Goal: Entertainment & Leisure: Consume media (video, audio)

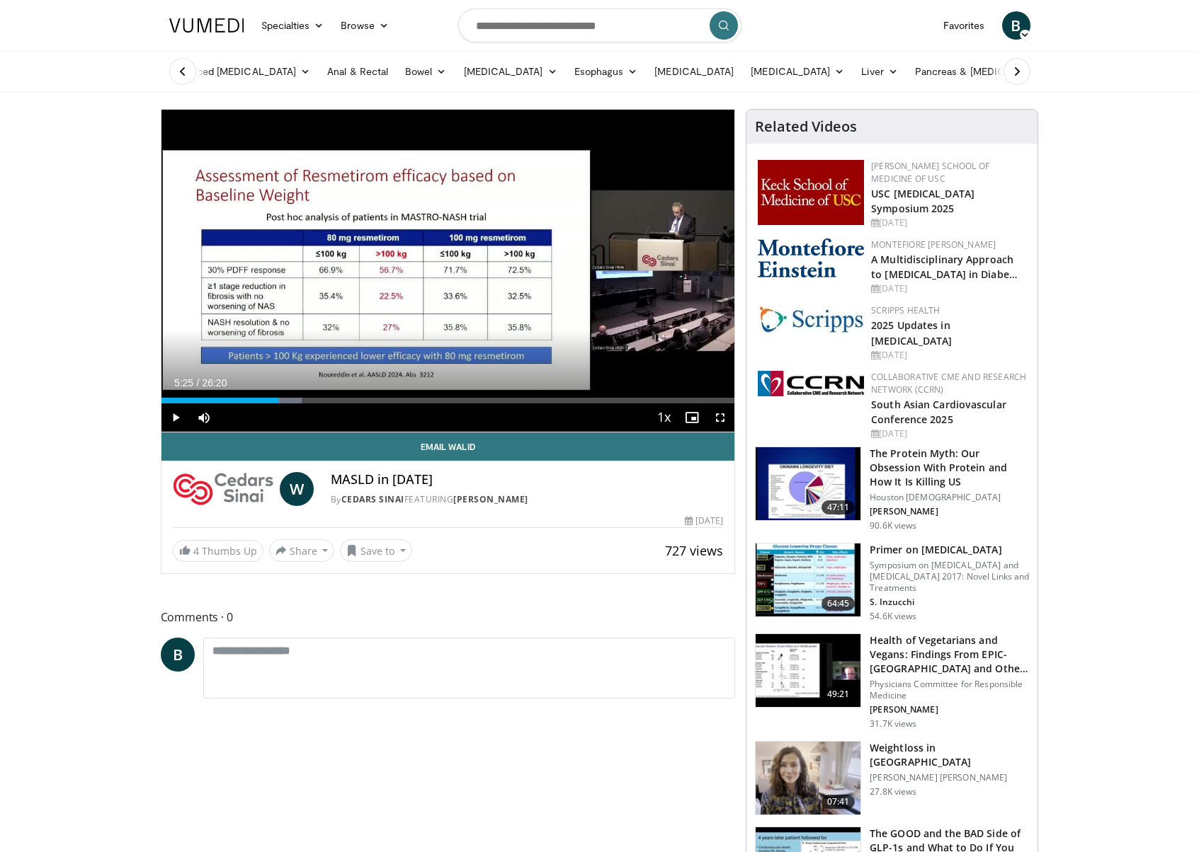
click at [166, 419] on span "Video Player" at bounding box center [175, 418] width 28 height 28
drag, startPoint x: 268, startPoint y: 400, endPoint x: 191, endPoint y: 401, distance: 76.5
click at [192, 401] on div "Progress Bar" at bounding box center [192, 401] width 1 height 6
click at [187, 399] on div "Progress Bar" at bounding box center [187, 401] width 1 height 6
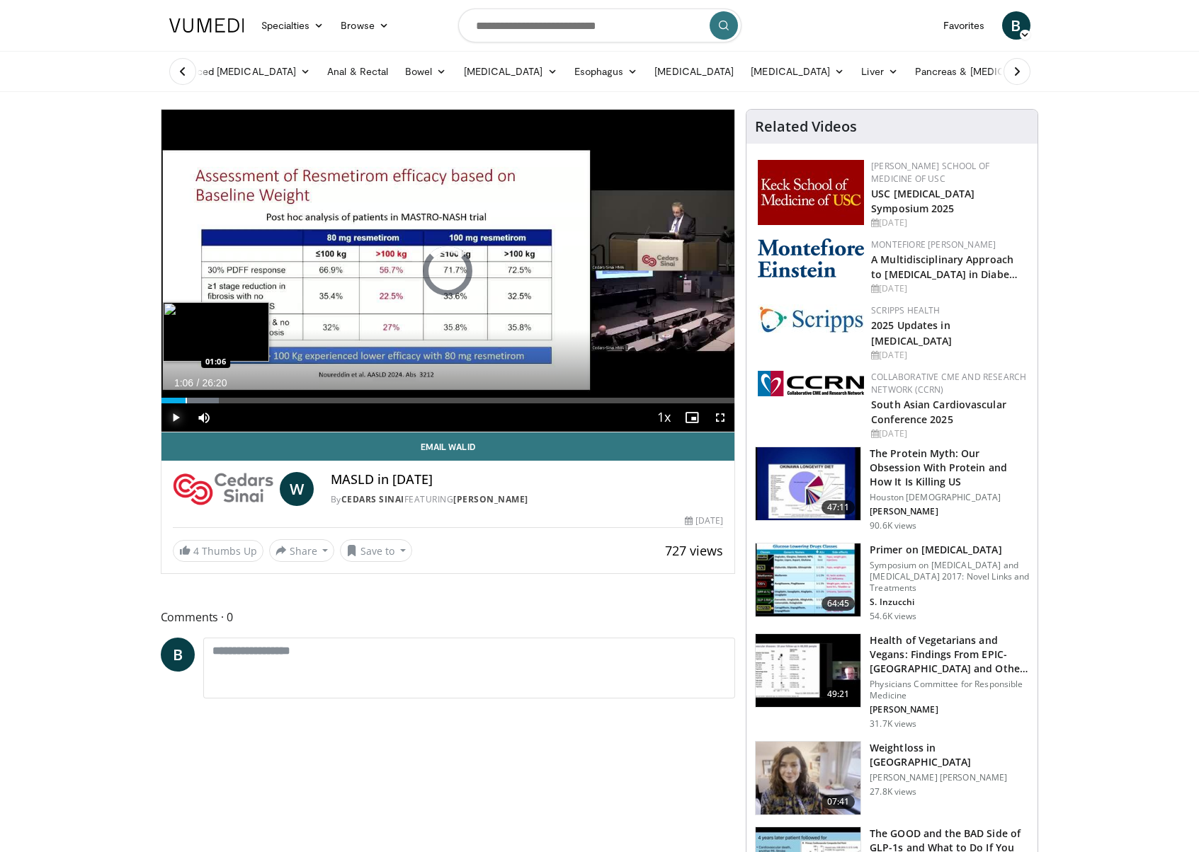
click at [185, 402] on div "Progress Bar" at bounding box center [185, 401] width 1 height 6
click at [718, 419] on span "Video Player" at bounding box center [720, 418] width 28 height 28
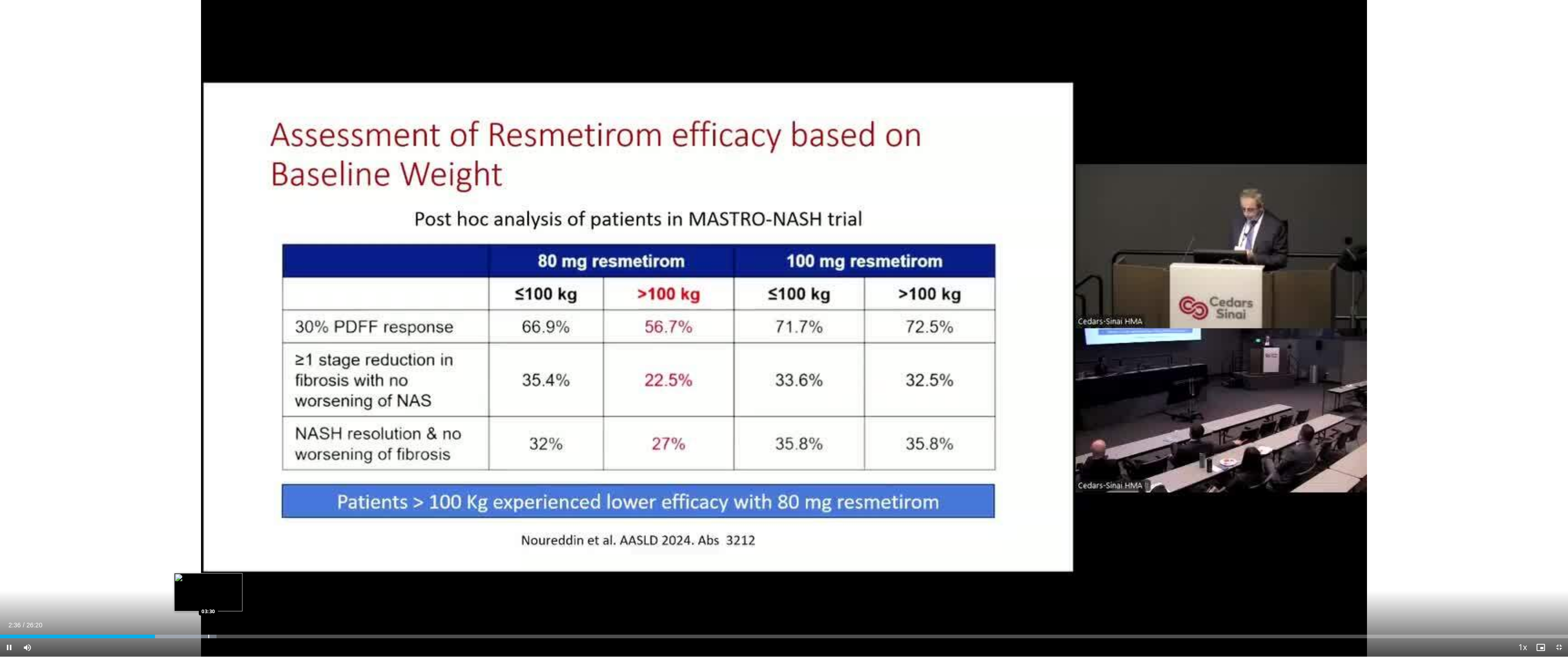
click at [209, 549] on div "Progress Bar" at bounding box center [209, 636] width 1 height 4
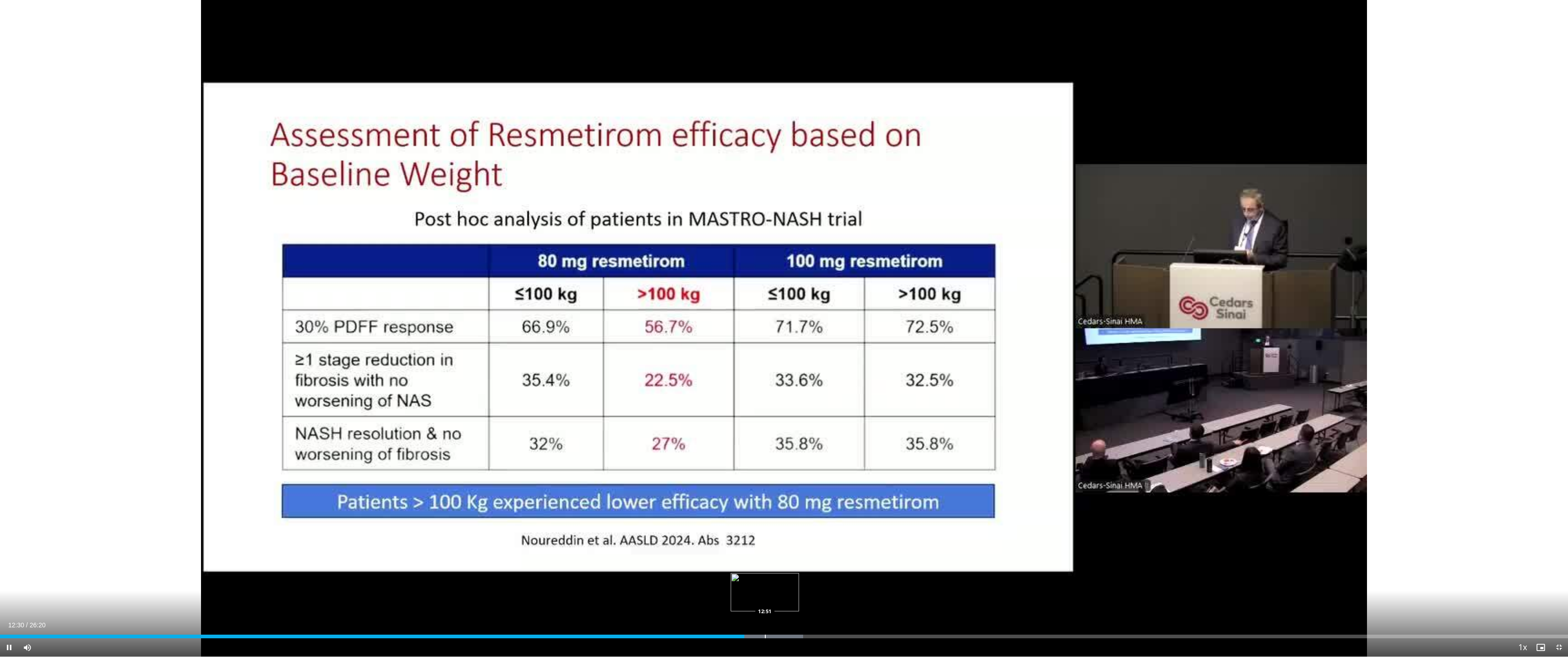
click at [764, 549] on div "Loaded : 51.23% 12:30 12:51" at bounding box center [784, 636] width 1568 height 4
click at [771, 549] on div "Progress Bar" at bounding box center [781, 636] width 1 height 4
click at [771, 549] on div "Progress Bar" at bounding box center [796, 636] width 1 height 4
click at [771, 549] on div "Loaded : 55.03% 13:23 13:20" at bounding box center [784, 636] width 1568 height 4
click at [771, 549] on div "Progress Bar" at bounding box center [1123, 636] width 1 height 4
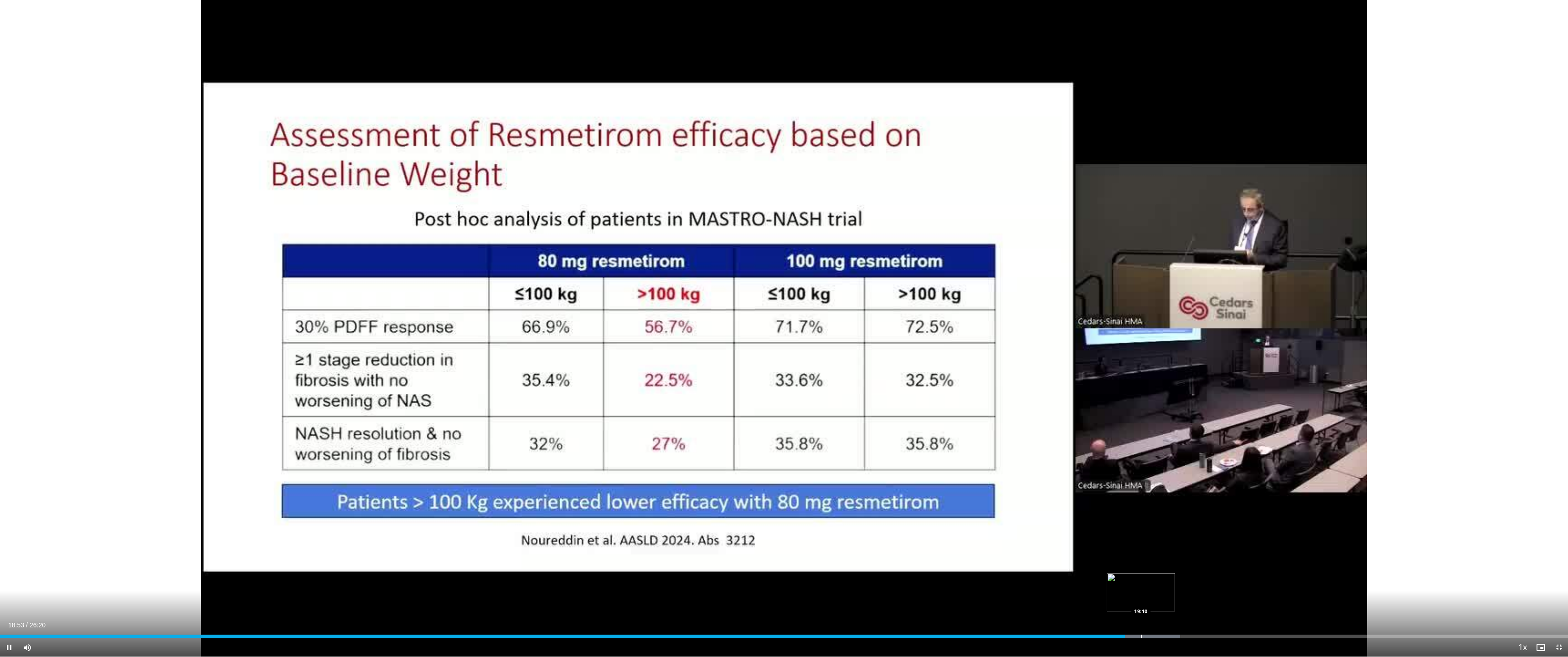
click at [771, 549] on div "Progress Bar" at bounding box center [1141, 636] width 1 height 4
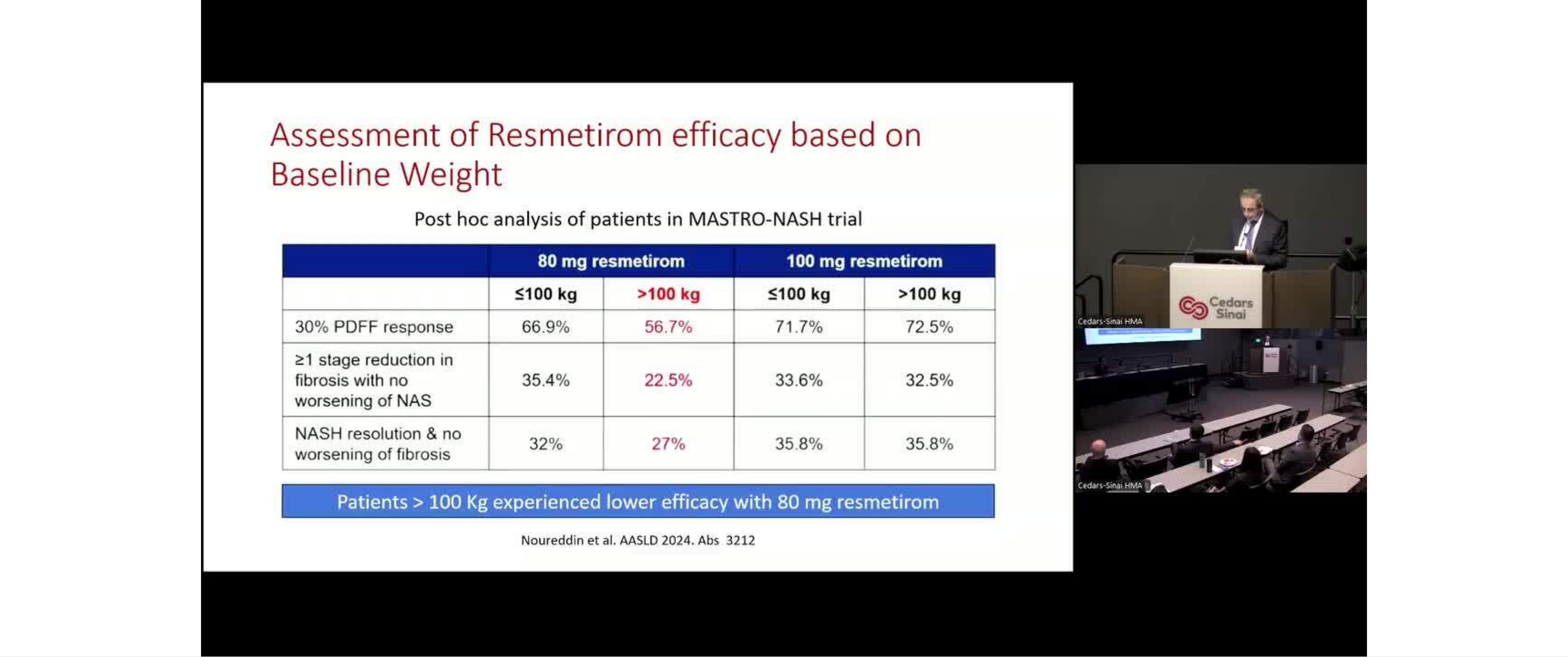
click at [771, 549] on video-js "**********" at bounding box center [784, 328] width 1568 height 657
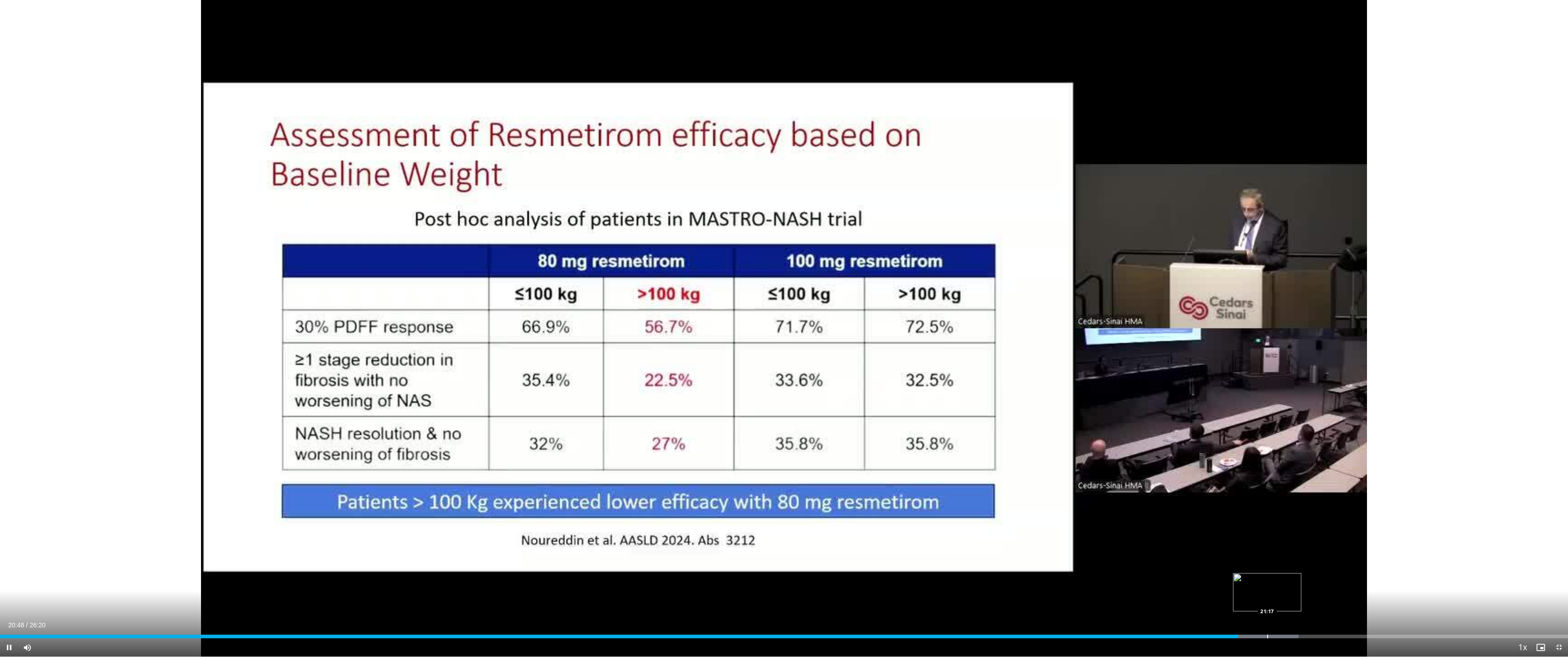
click at [771, 549] on div "Loaded : 82.82% 20:48 21:17" at bounding box center [784, 636] width 1568 height 4
click at [771, 549] on div "Progress Bar" at bounding box center [1301, 636] width 1 height 4
click at [771, 549] on div "Progress Bar" at bounding box center [1321, 636] width 1 height 4
click at [771, 549] on div "Loaded : 88.47% 22:14 22:42" at bounding box center [784, 636] width 1568 height 4
click at [771, 549] on div "Progress Bar" at bounding box center [1412, 636] width 1 height 4
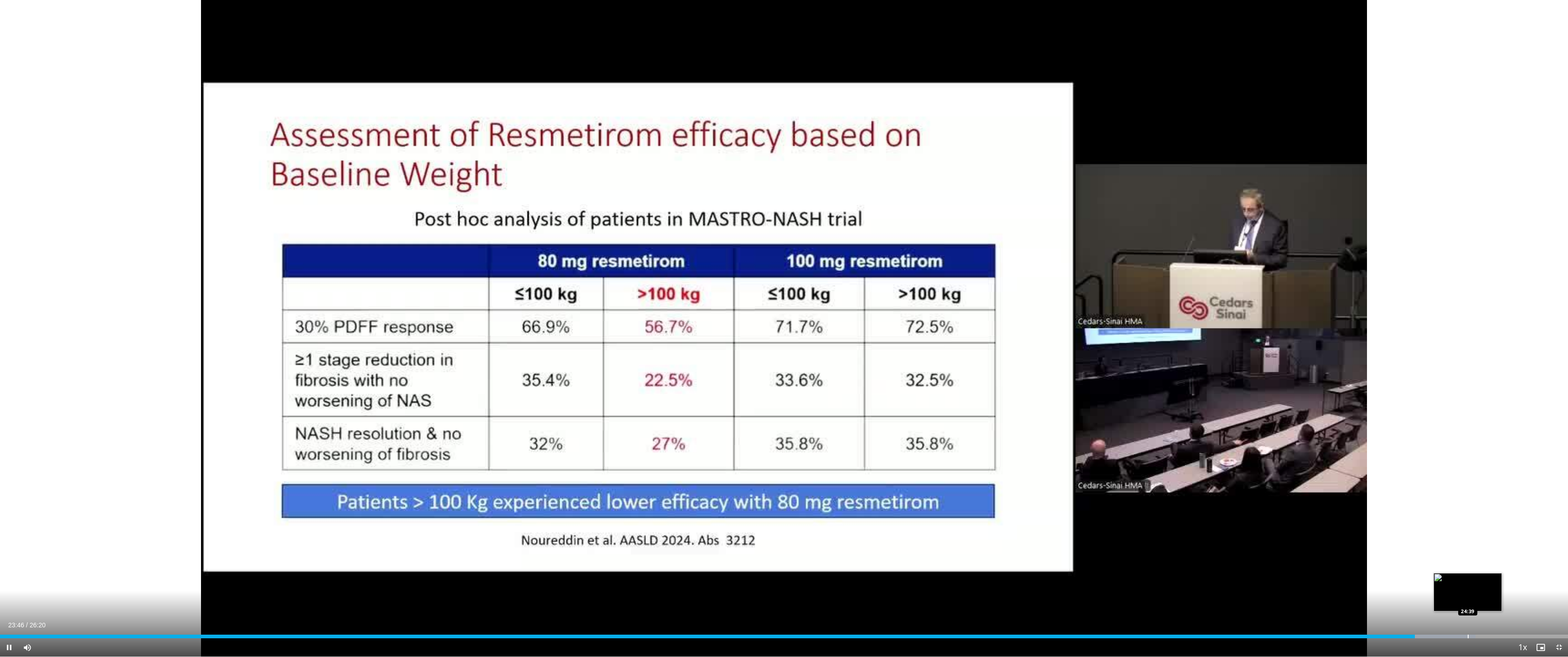
click at [771, 549] on div "Progress Bar" at bounding box center [1430, 636] width 91 height 4
click at [771, 549] on div "Progress Bar" at bounding box center [1511, 636] width 1 height 4
click at [771, 549] on div "Progress Bar" at bounding box center [1540, 636] width 1 height 4
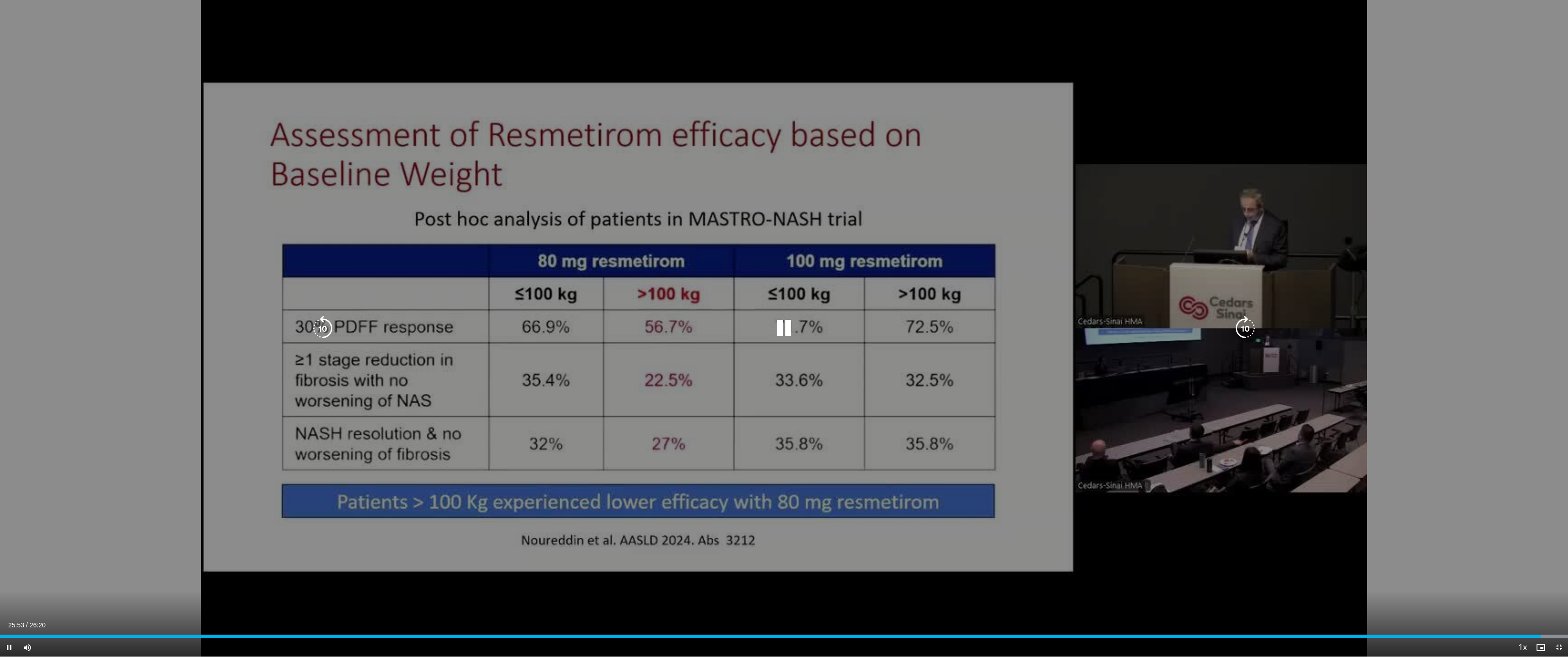
click at [771, 519] on div "10 seconds Tap to unmute" at bounding box center [784, 328] width 1568 height 656
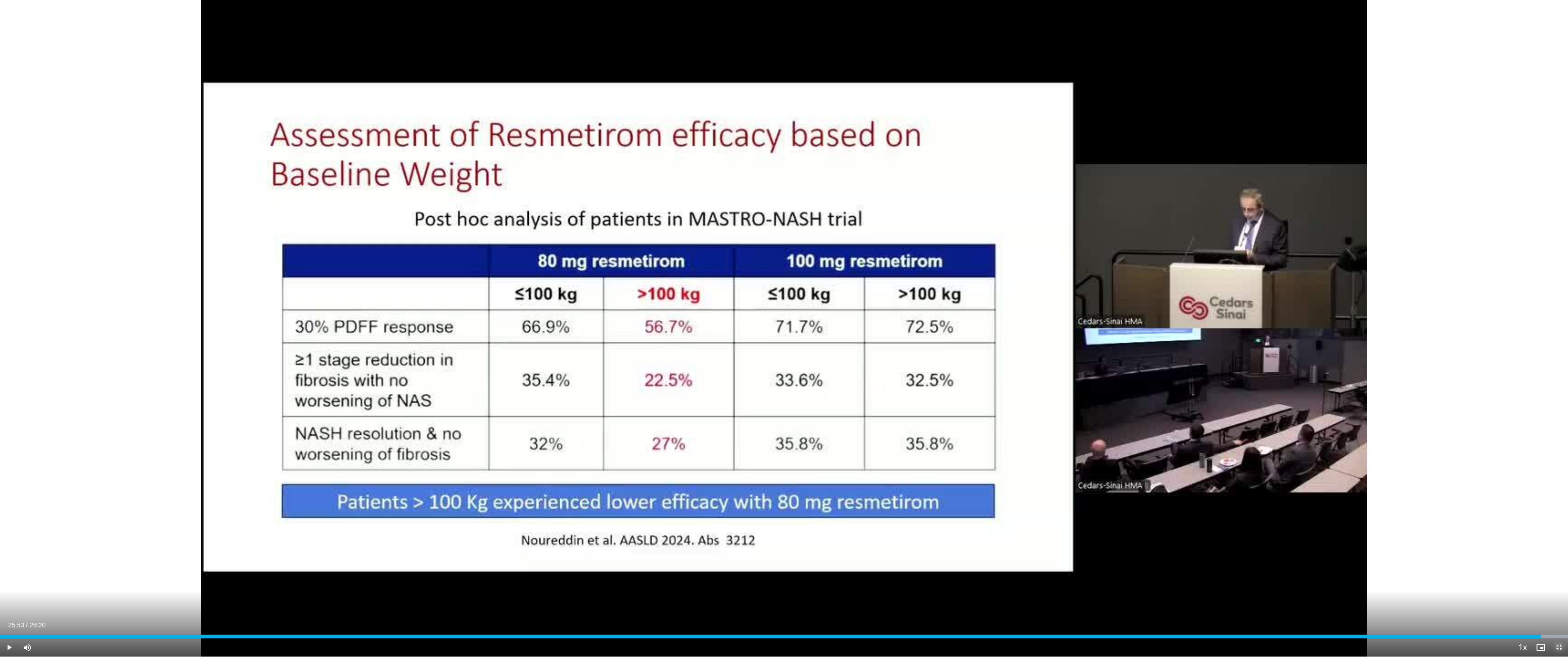
click at [771, 549] on span "Video Player" at bounding box center [1558, 647] width 18 height 18
